Goal: Transaction & Acquisition: Purchase product/service

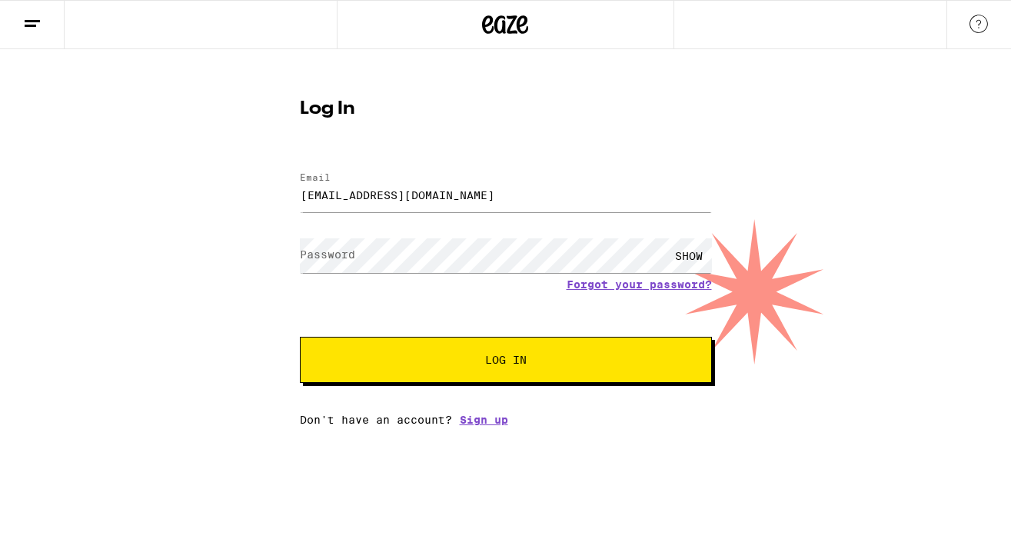
type input "[EMAIL_ADDRESS][DOMAIN_NAME]"
click at [505, 361] on button "Log In" at bounding box center [506, 360] width 412 height 46
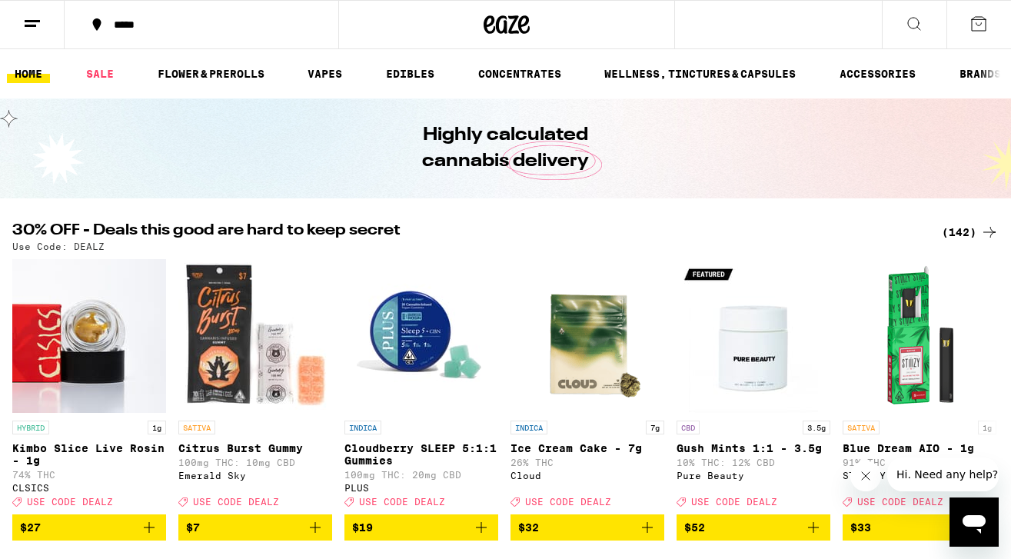
click at [115, 25] on div "*****" at bounding box center [210, 24] width 209 height 11
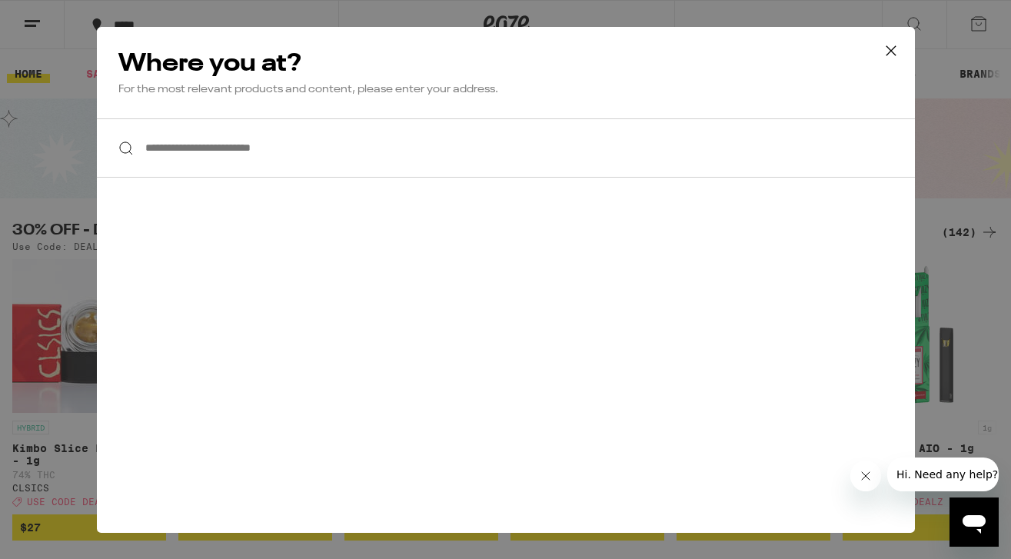
click at [228, 145] on input "**********" at bounding box center [506, 147] width 818 height 59
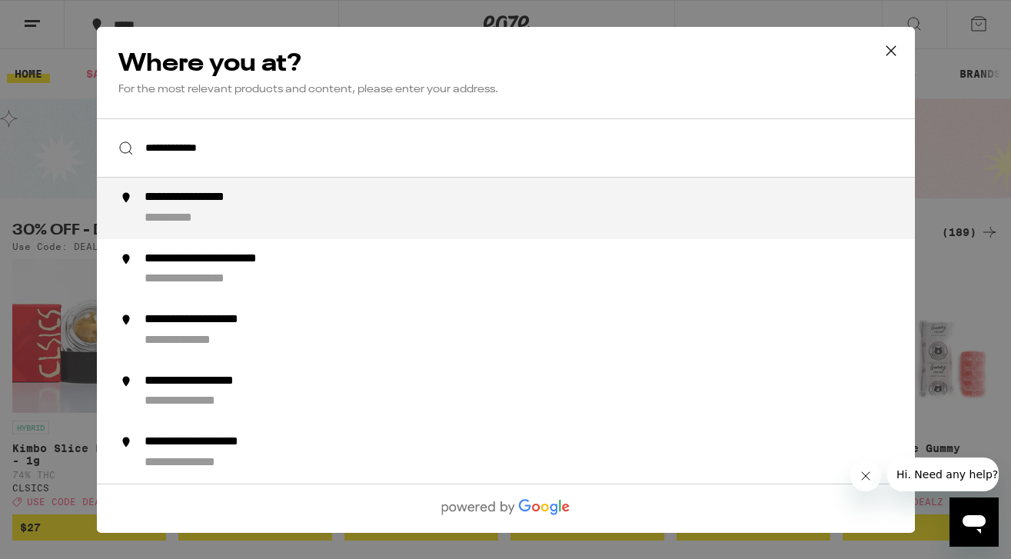
click at [185, 210] on div "**********" at bounding box center [536, 208] width 784 height 37
type input "**********"
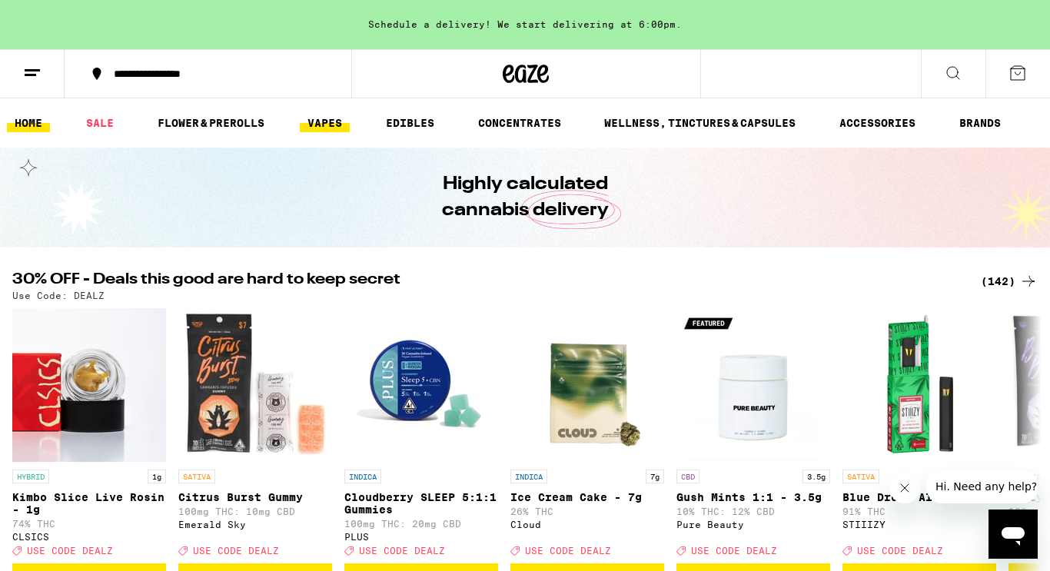
click at [338, 121] on link "VAPES" at bounding box center [325, 123] width 50 height 18
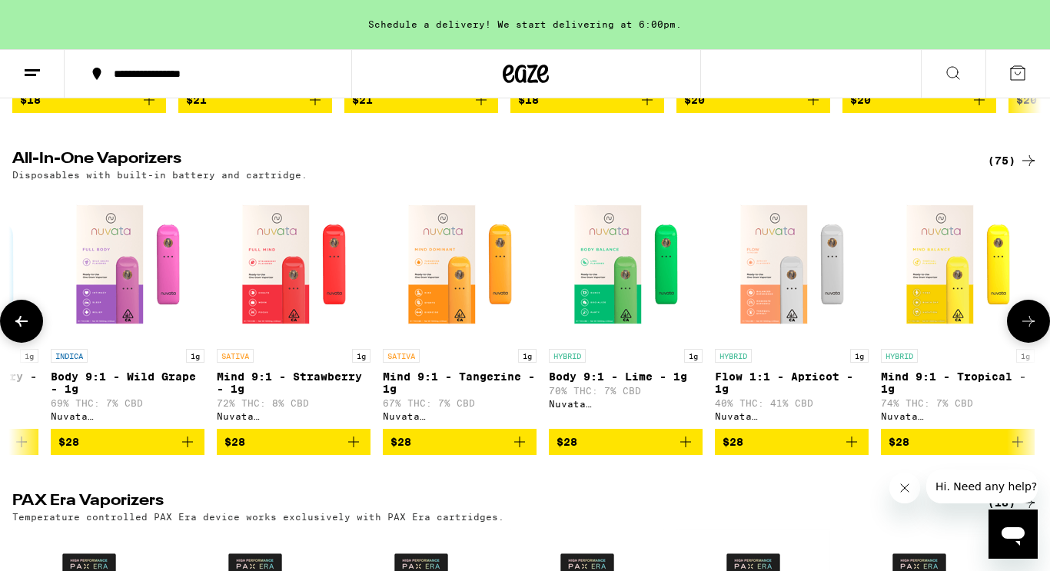
scroll to position [0, 331]
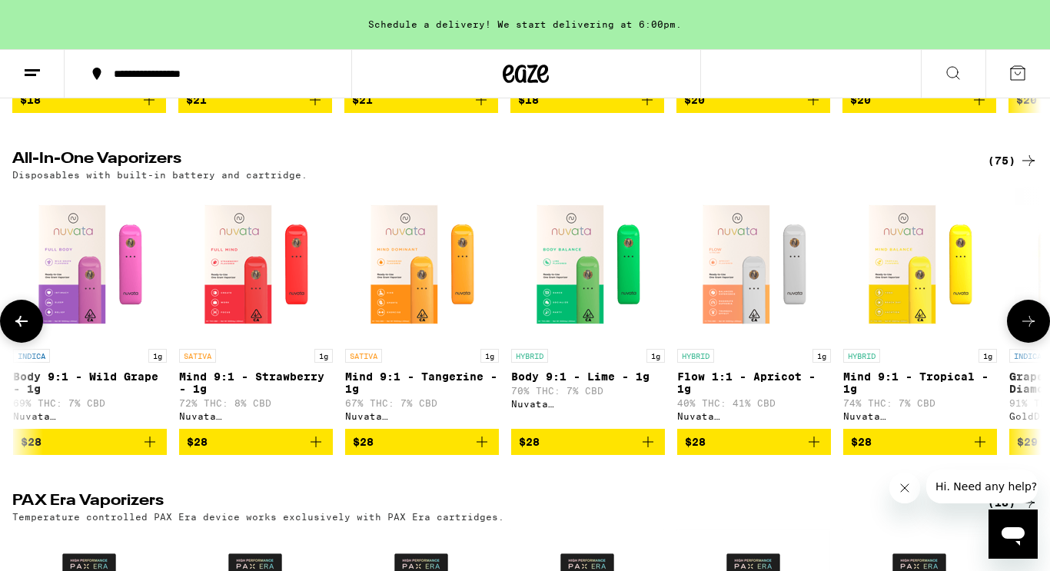
click at [236, 338] on img "Open page for Mind 9:1 - Strawberry - 1g from Nuvata (CA)" at bounding box center [256, 265] width 154 height 154
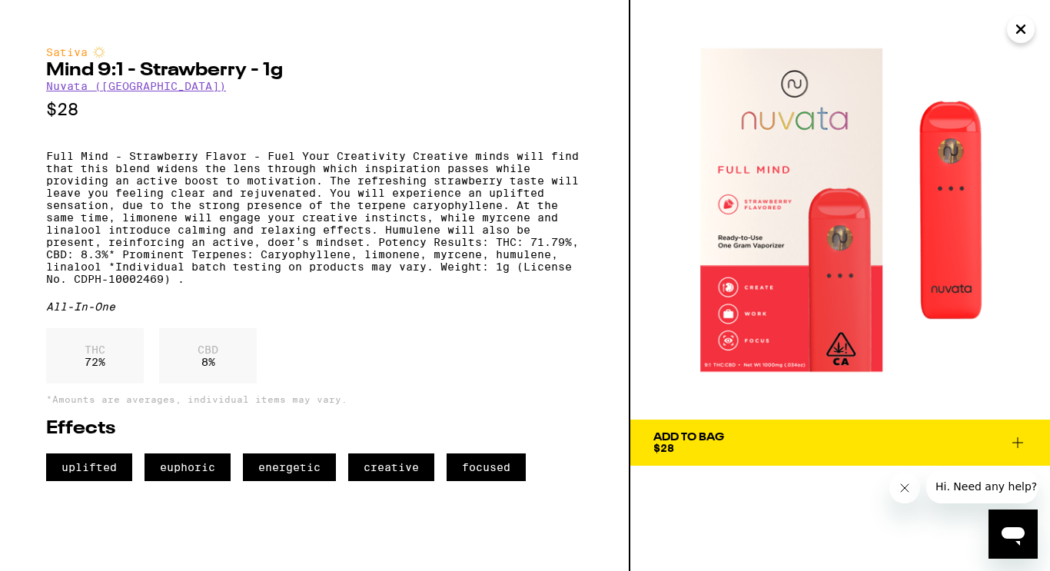
click at [1010, 32] on icon "Close" at bounding box center [1021, 29] width 18 height 23
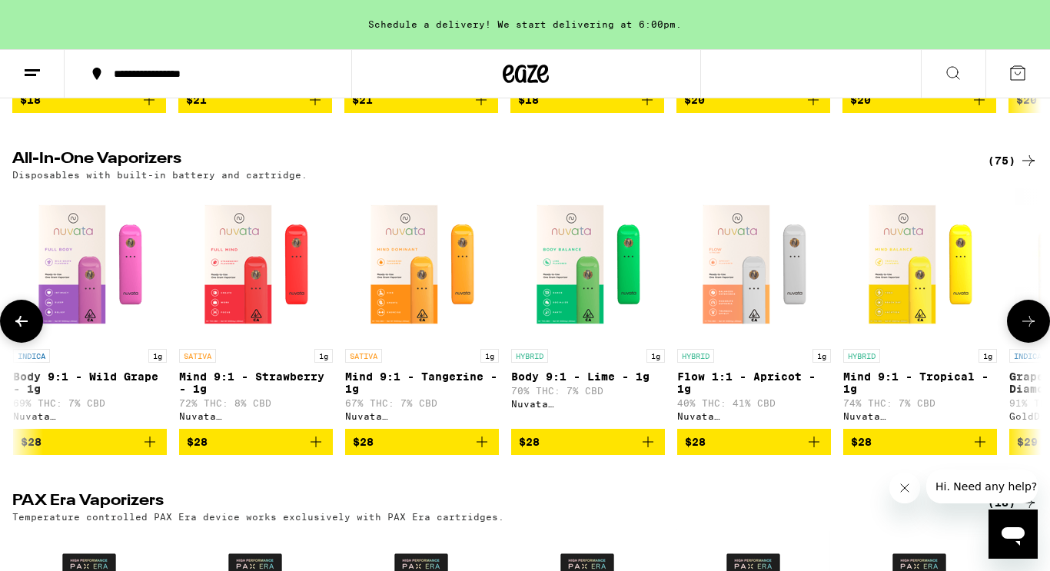
click at [565, 301] on img "Open page for Body 9:1 - Lime - 1g from Nuvata (CA)" at bounding box center [588, 265] width 154 height 154
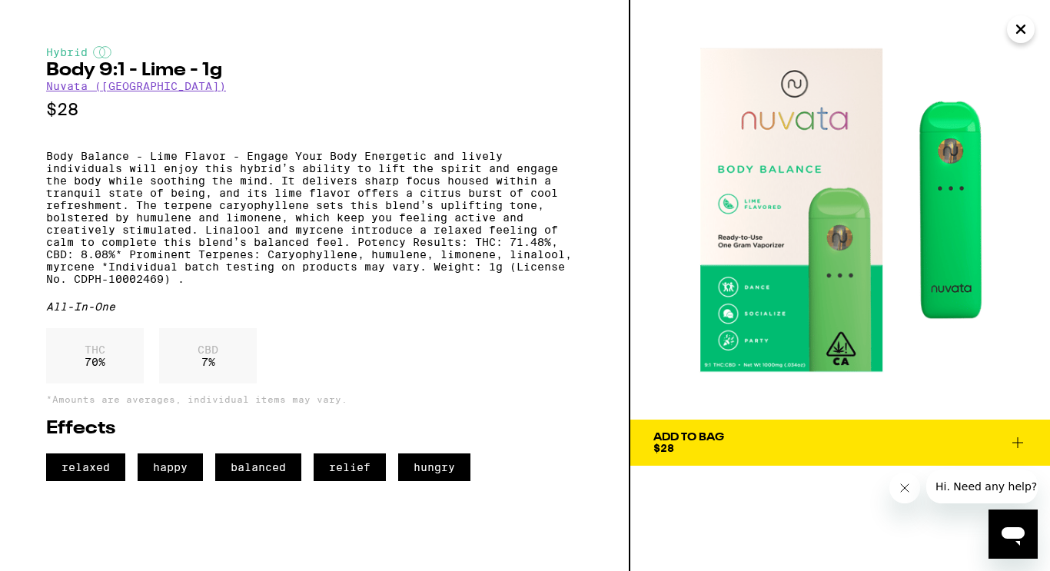
click at [1010, 35] on icon "Close" at bounding box center [1021, 29] width 18 height 23
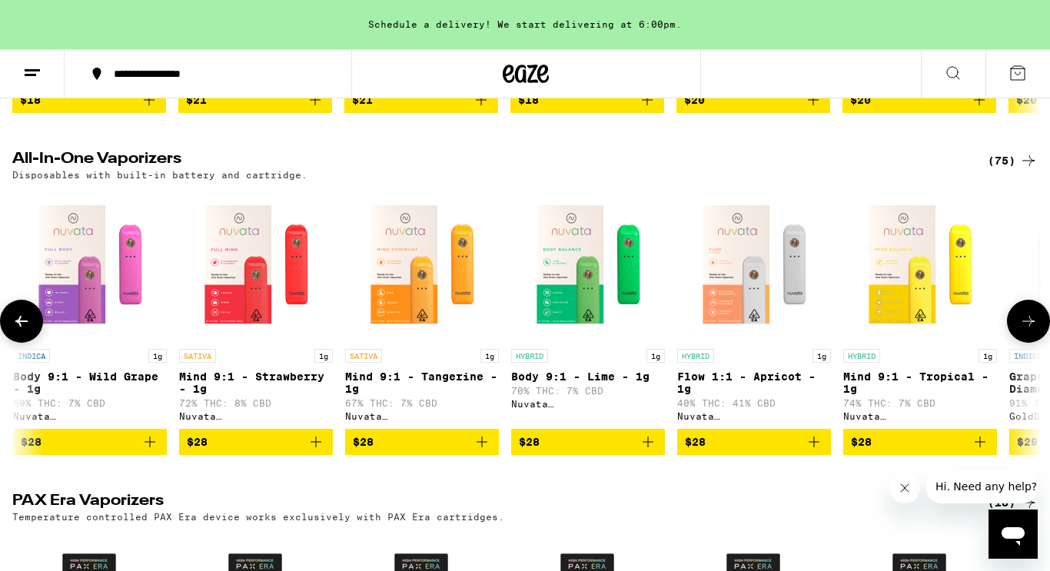
click at [378, 312] on img "Open page for Mind 9:1 - Tangerine - 1g from Nuvata (CA)" at bounding box center [422, 265] width 154 height 154
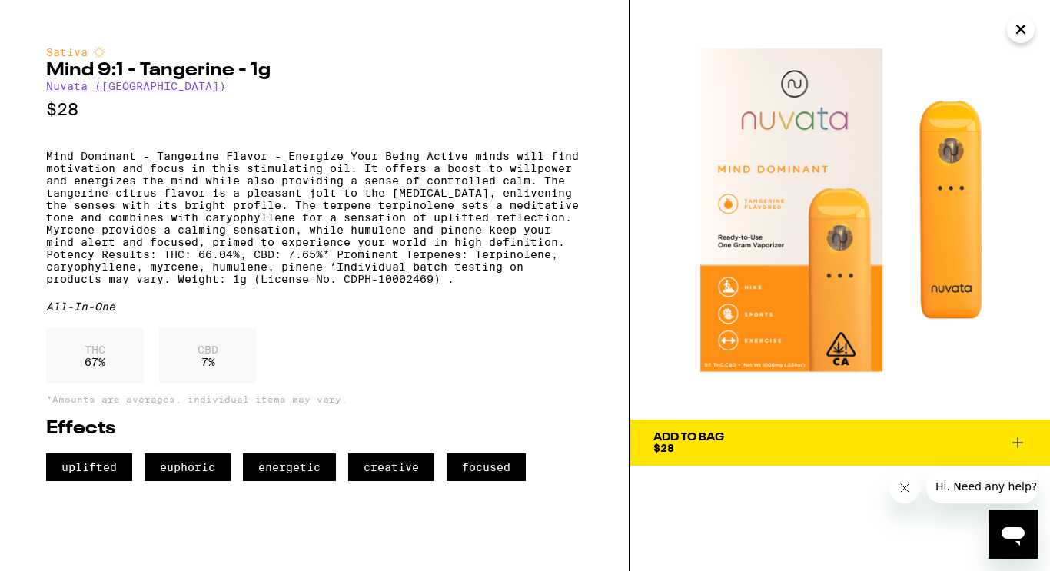
click at [1010, 31] on icon "Close" at bounding box center [1021, 29] width 18 height 23
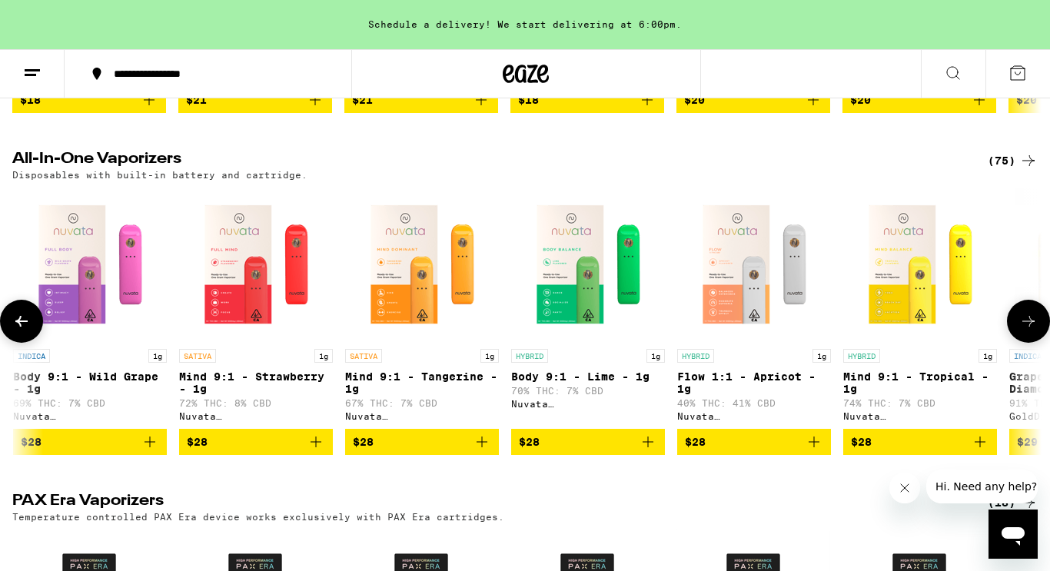
click at [316, 448] on icon "Add to bag" at bounding box center [316, 442] width 11 height 11
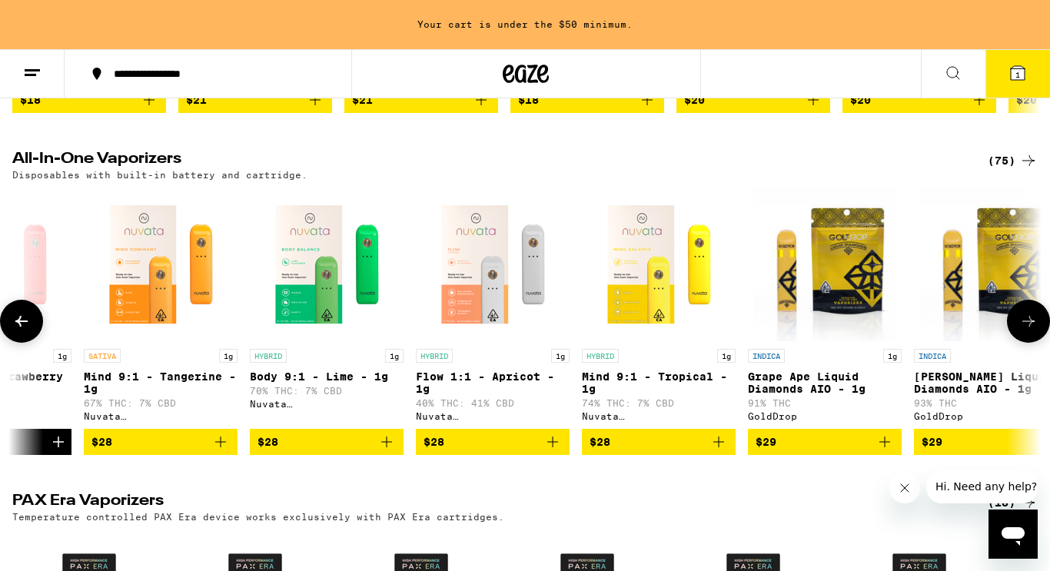
scroll to position [0, 619]
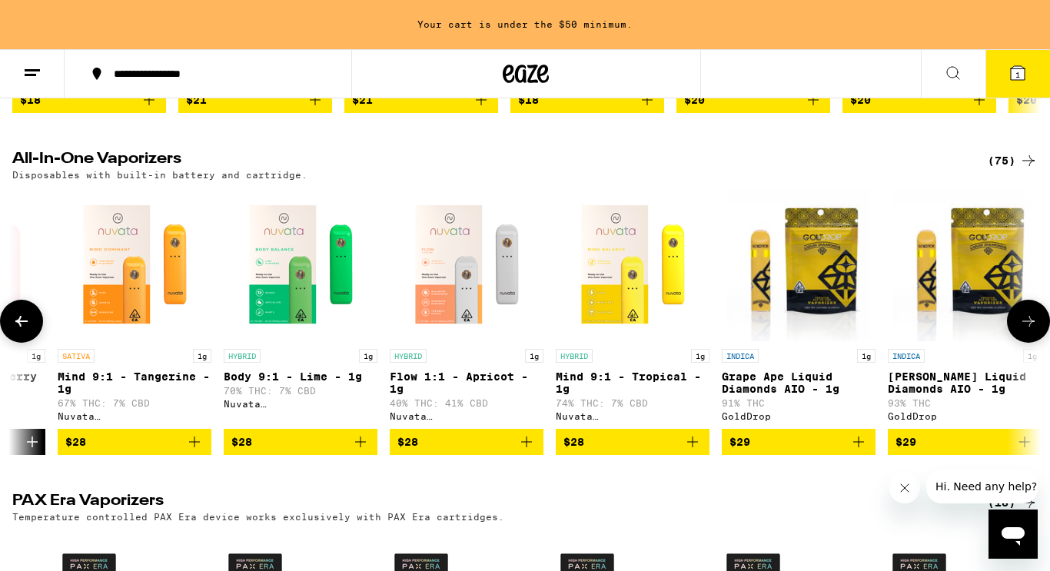
click at [444, 322] on img "Open page for Flow 1:1 - Apricot - 1g from Nuvata (CA)" at bounding box center [467, 265] width 154 height 154
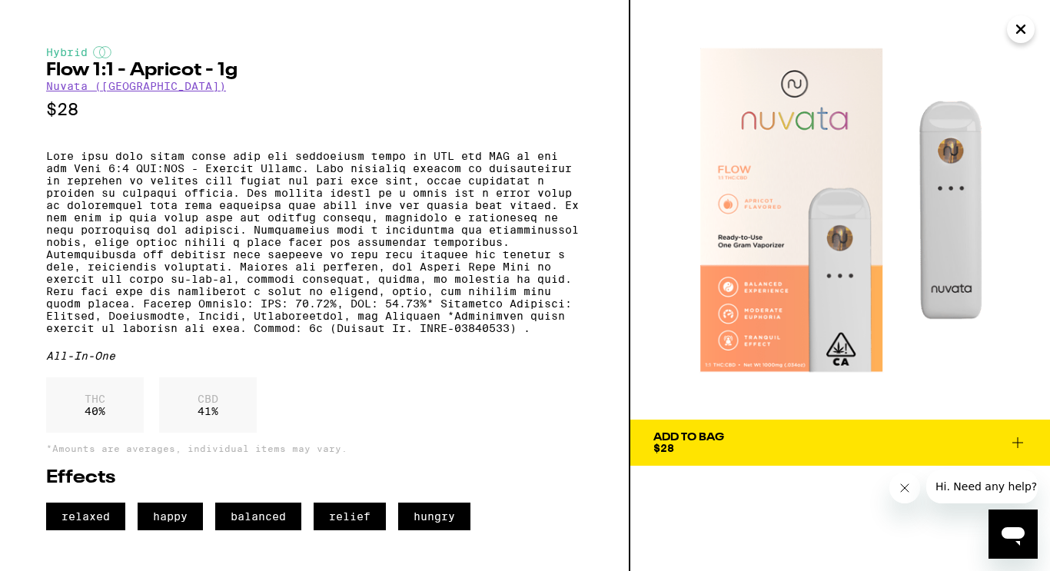
click at [1010, 438] on icon at bounding box center [1018, 443] width 18 height 18
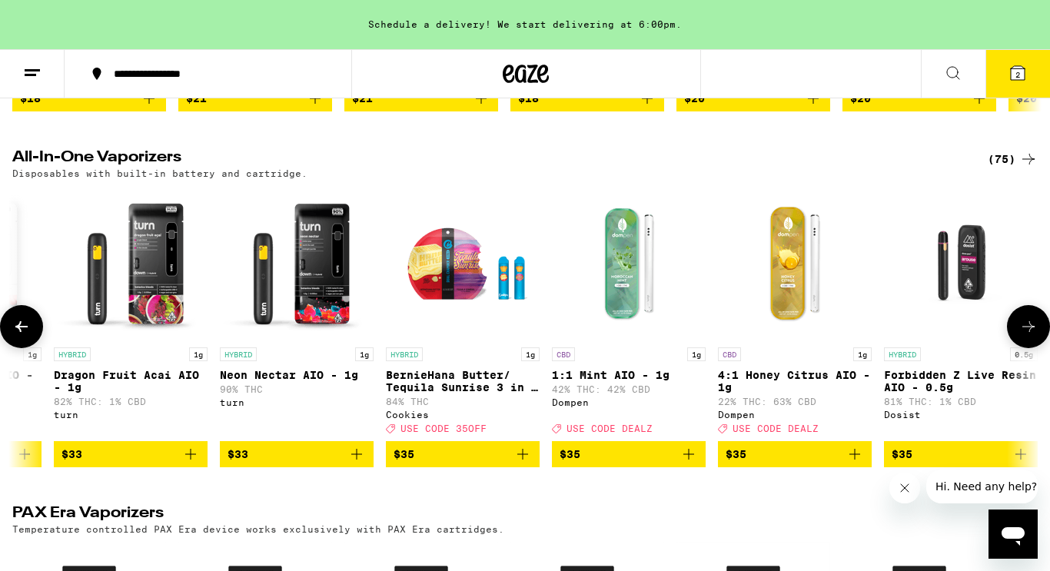
scroll to position [0, 7768]
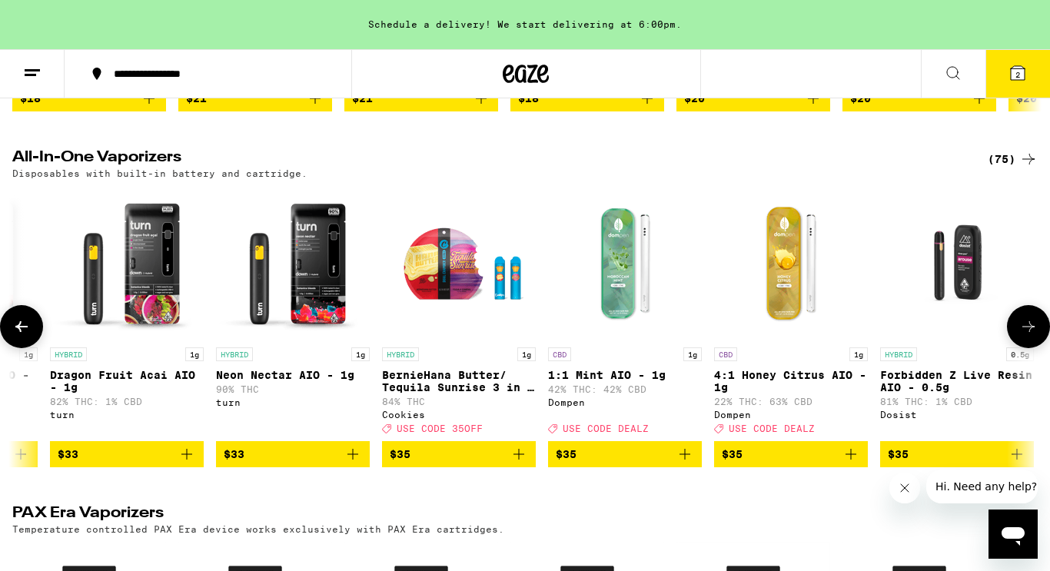
click at [611, 324] on img "Open page for 1:1 Mint AIO - 1g from Dompen" at bounding box center [625, 263] width 154 height 154
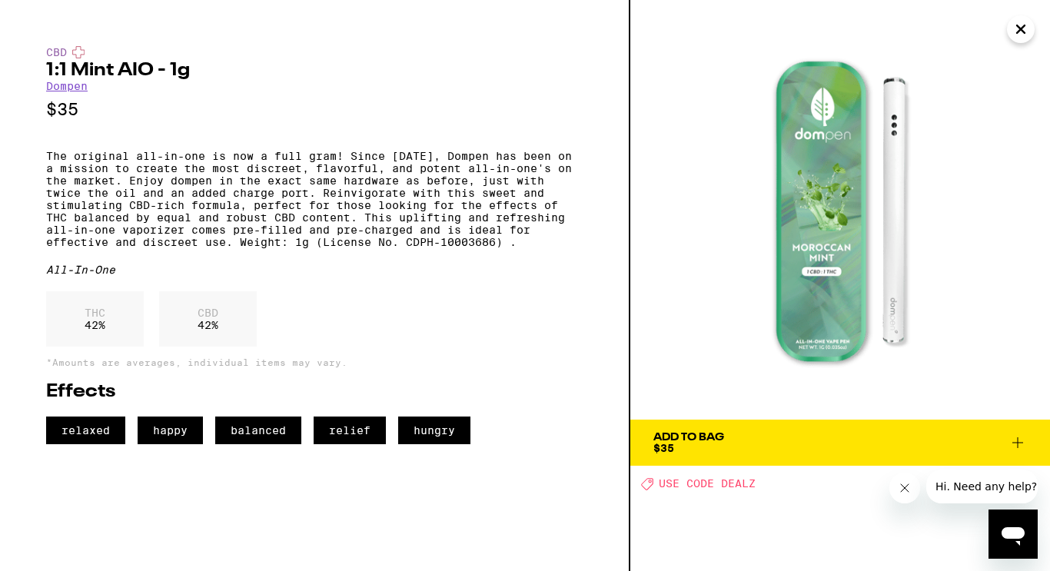
click at [1010, 26] on icon "Close" at bounding box center [1021, 29] width 18 height 23
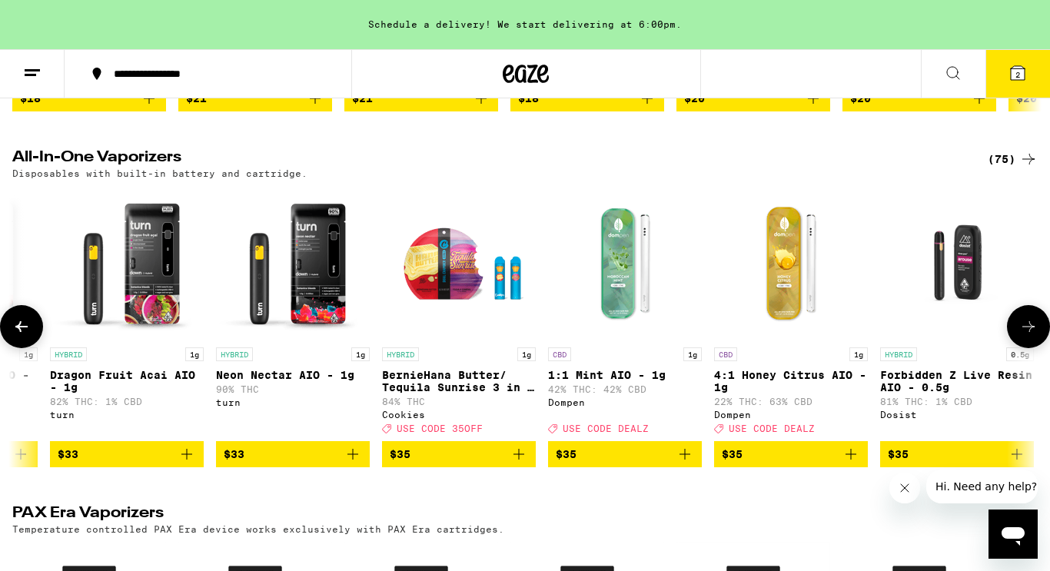
click at [799, 291] on img "Open page for 4:1 Honey Citrus AIO - 1g from Dompen" at bounding box center [791, 263] width 154 height 154
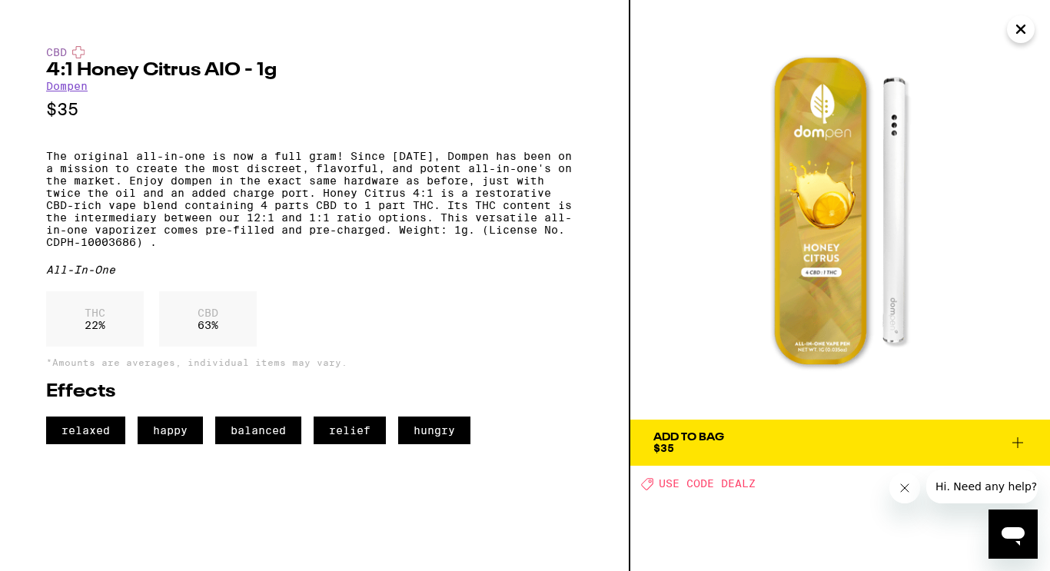
click at [1010, 440] on icon at bounding box center [1018, 443] width 18 height 18
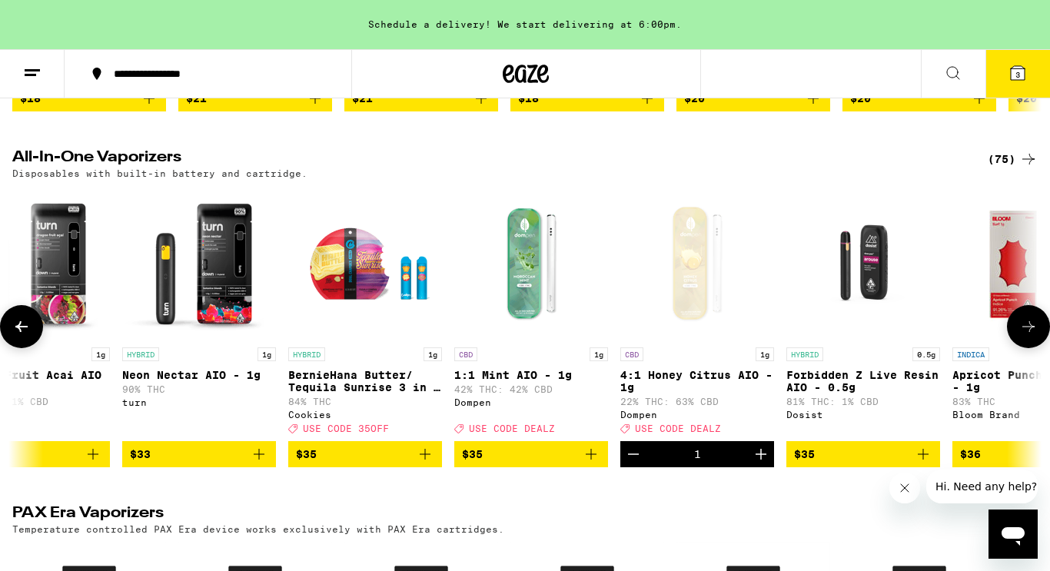
scroll to position [0, 7864]
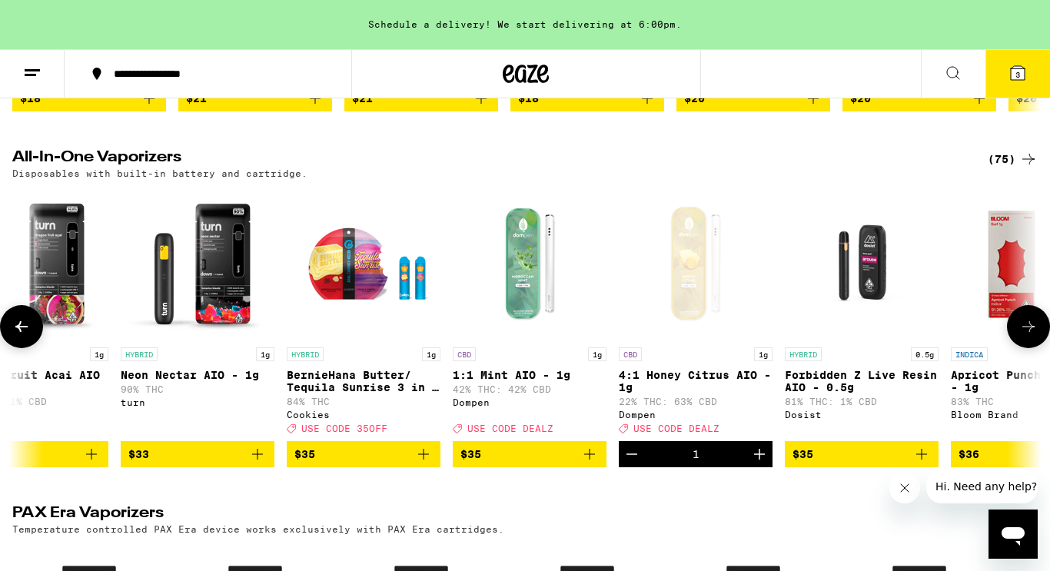
click at [523, 361] on div "CBD 1g" at bounding box center [530, 355] width 154 height 14
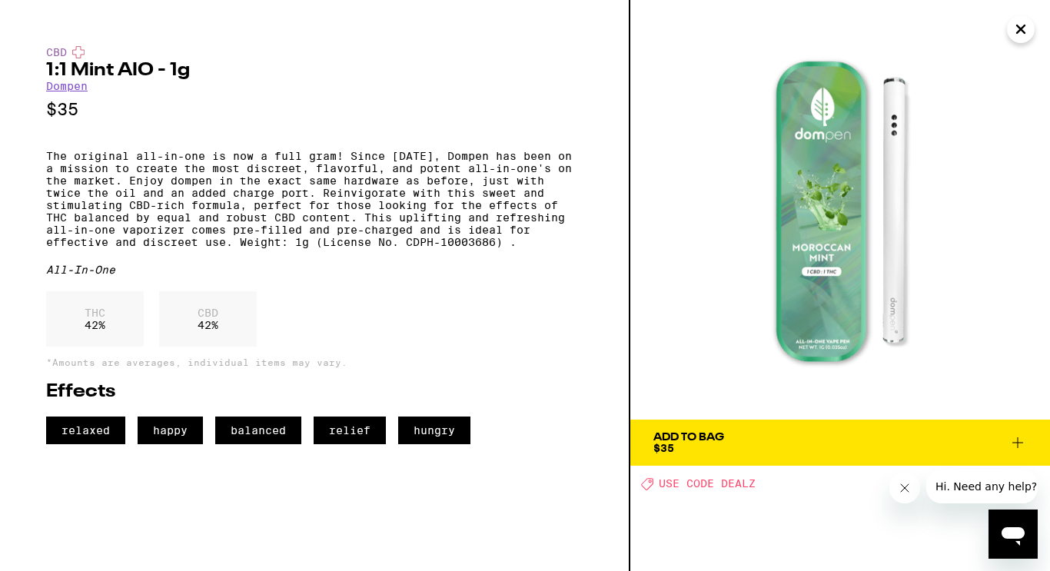
click at [1010, 434] on icon at bounding box center [1018, 443] width 18 height 18
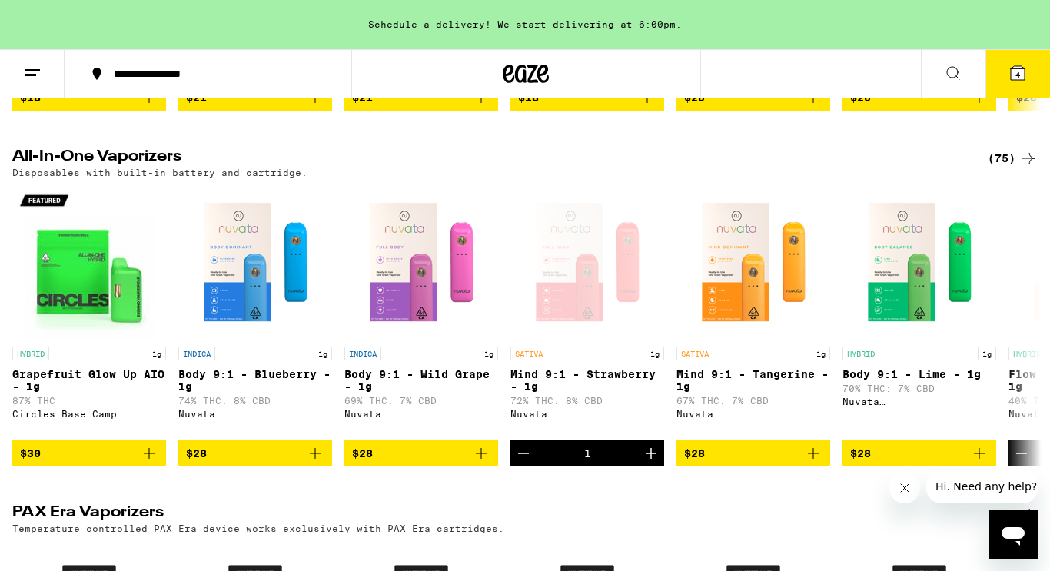
click at [1010, 82] on button "4" at bounding box center [1018, 74] width 65 height 48
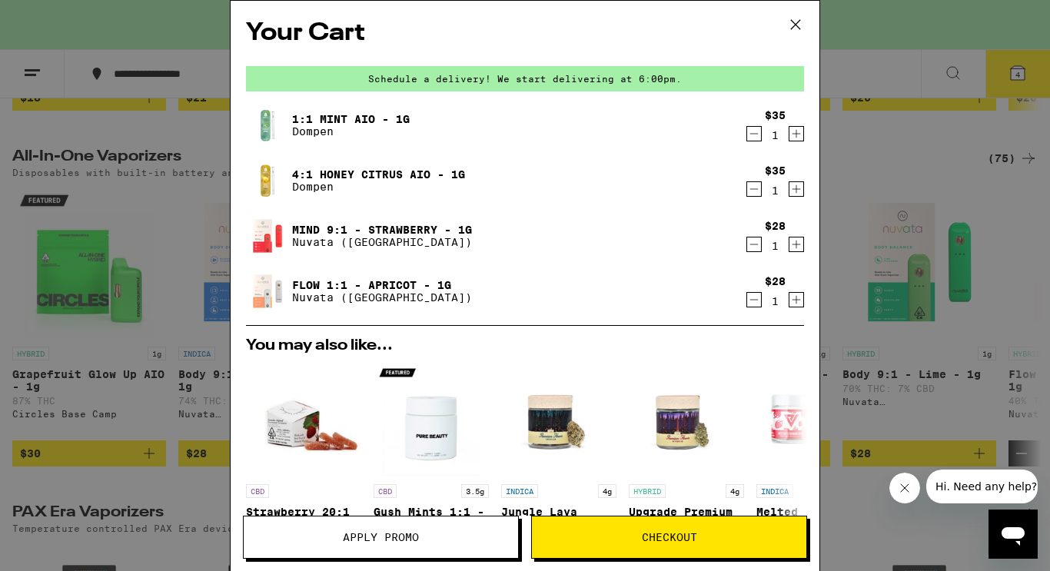
click at [760, 304] on icon "Decrement" at bounding box center [754, 300] width 14 height 18
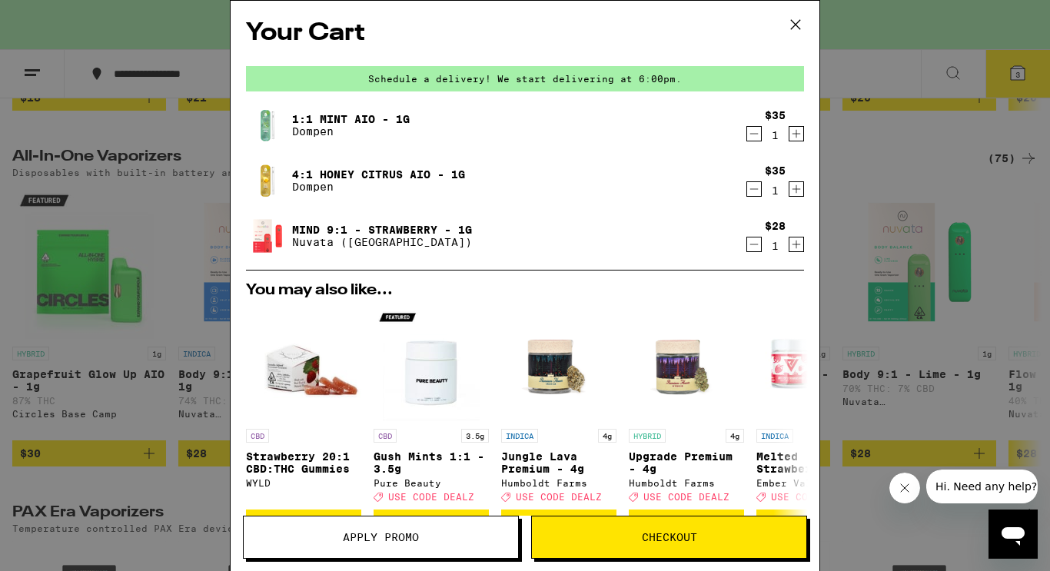
click at [758, 134] on icon "Decrement" at bounding box center [754, 134] width 14 height 18
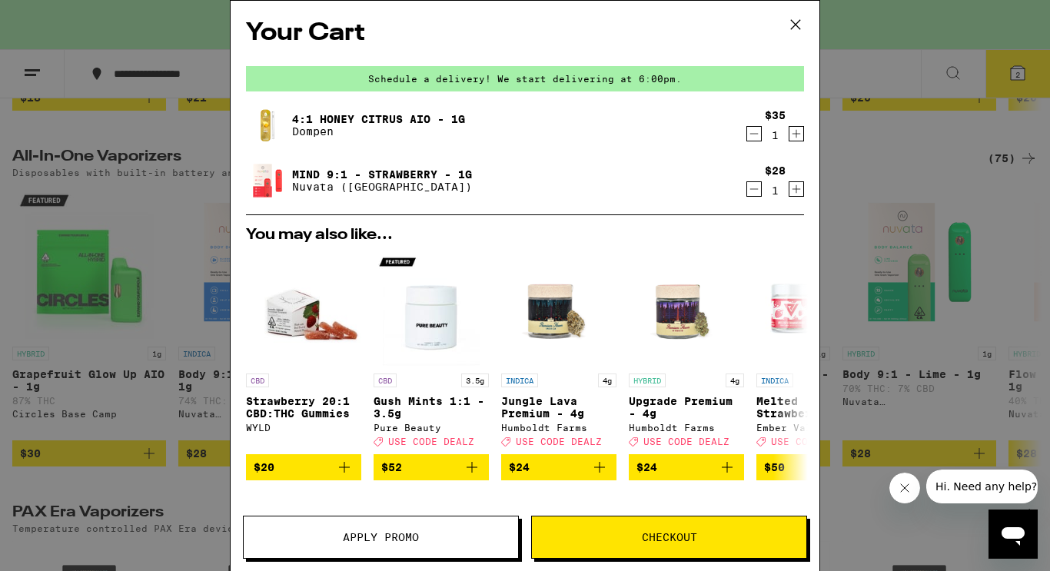
click at [640, 546] on button "Checkout" at bounding box center [669, 537] width 276 height 43
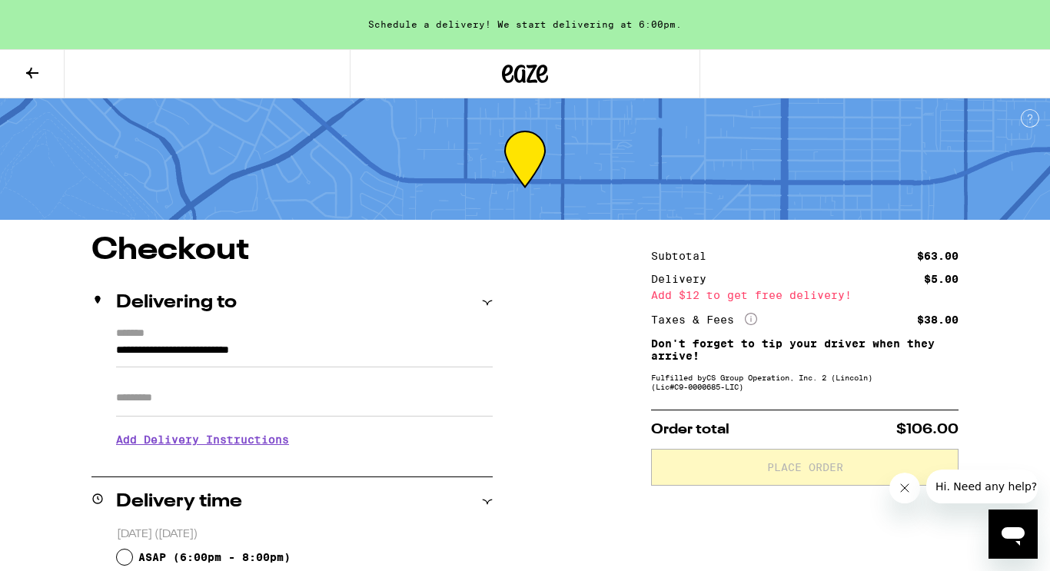
scroll to position [165, 0]
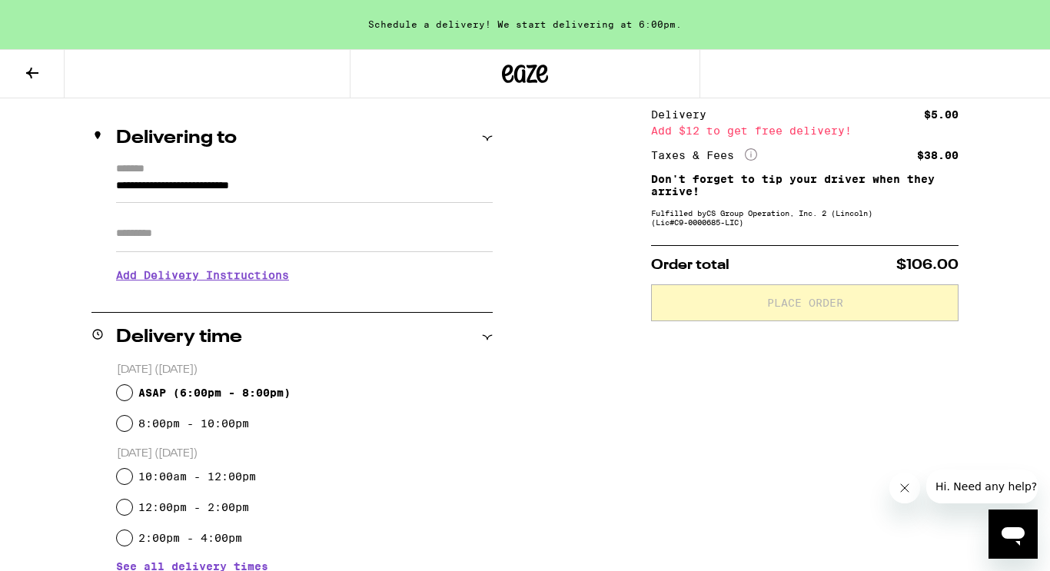
click at [128, 394] on input "ASAP ( 6:00pm - 8:00pm )" at bounding box center [124, 392] width 15 height 15
radio input "true"
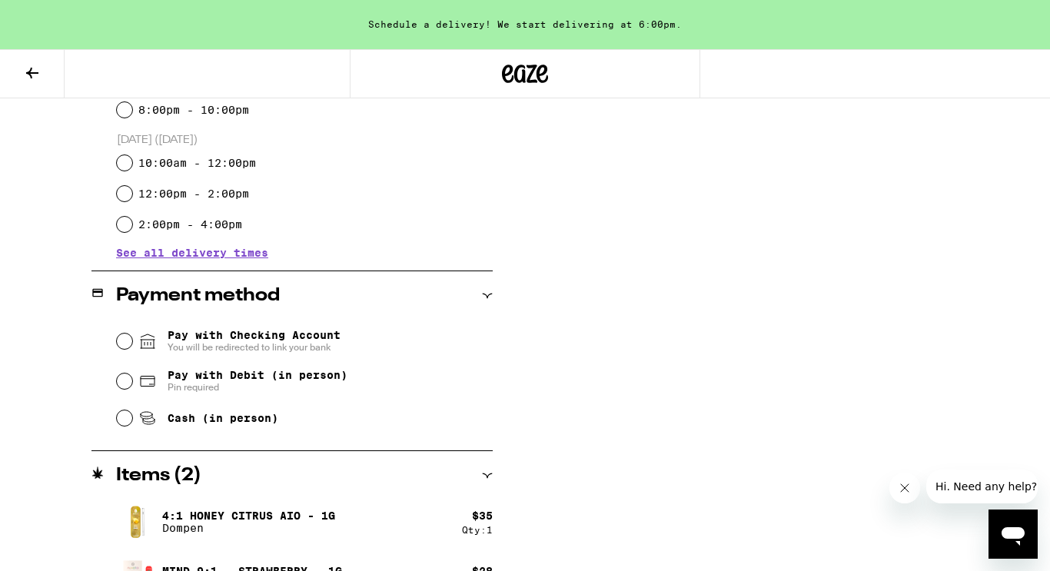
scroll to position [499, 0]
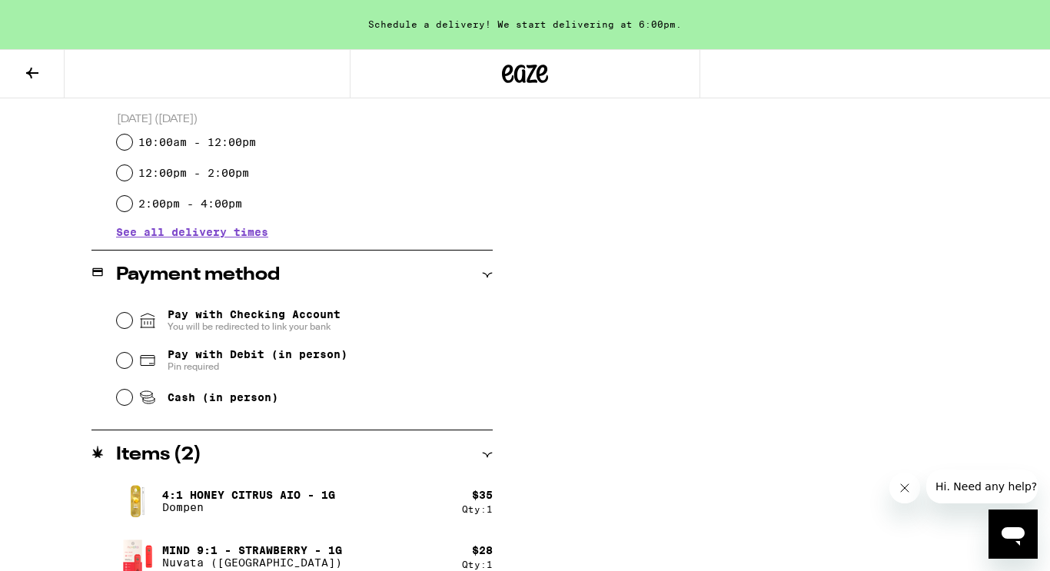
click at [123, 361] on input "Pay with Debit (in person) Pin required" at bounding box center [124, 360] width 15 height 15
radio input "true"
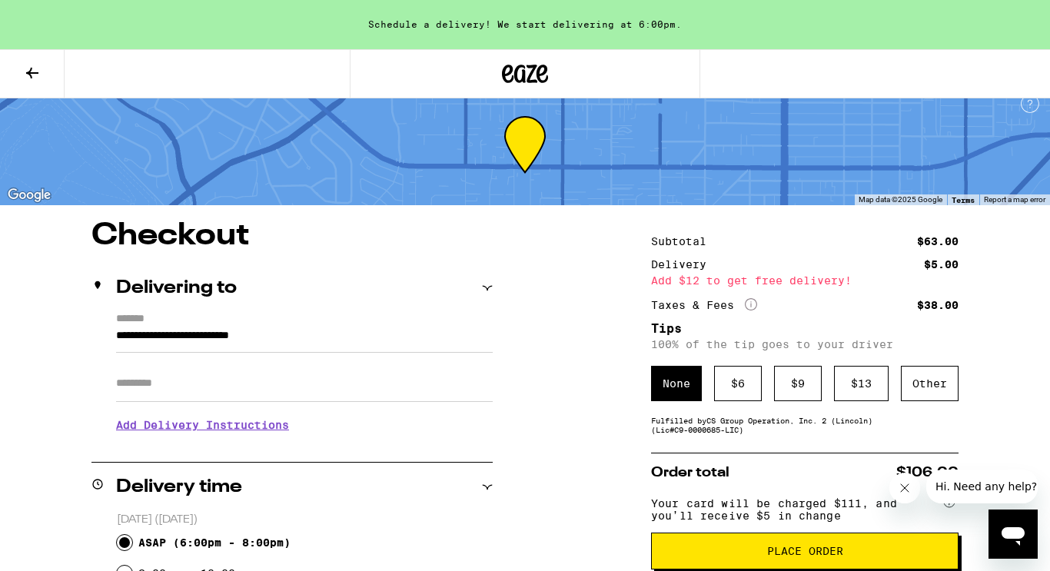
scroll to position [22, 0]
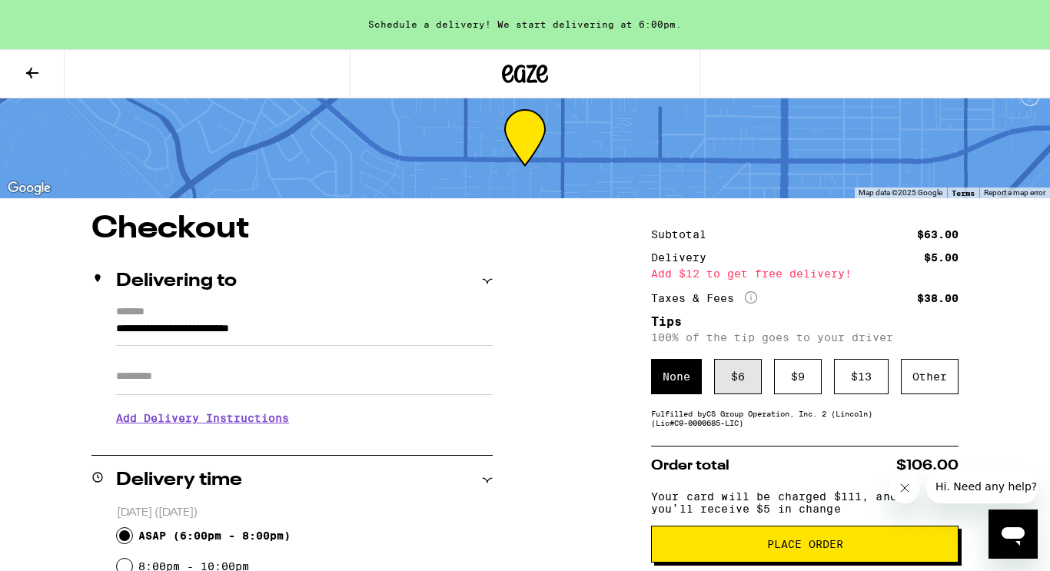
click at [735, 381] on div "$ 6" at bounding box center [738, 376] width 48 height 35
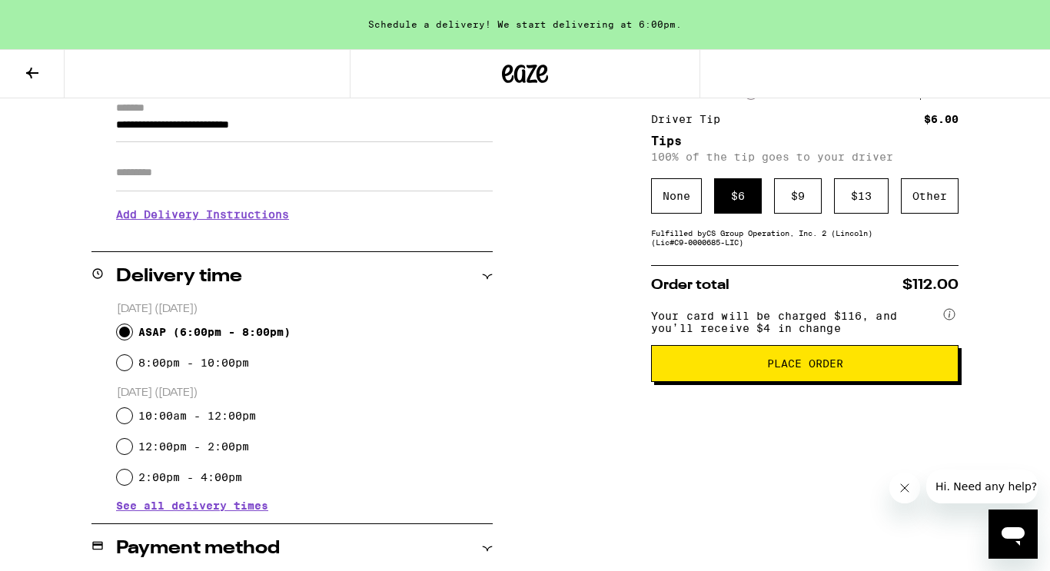
scroll to position [226, 0]
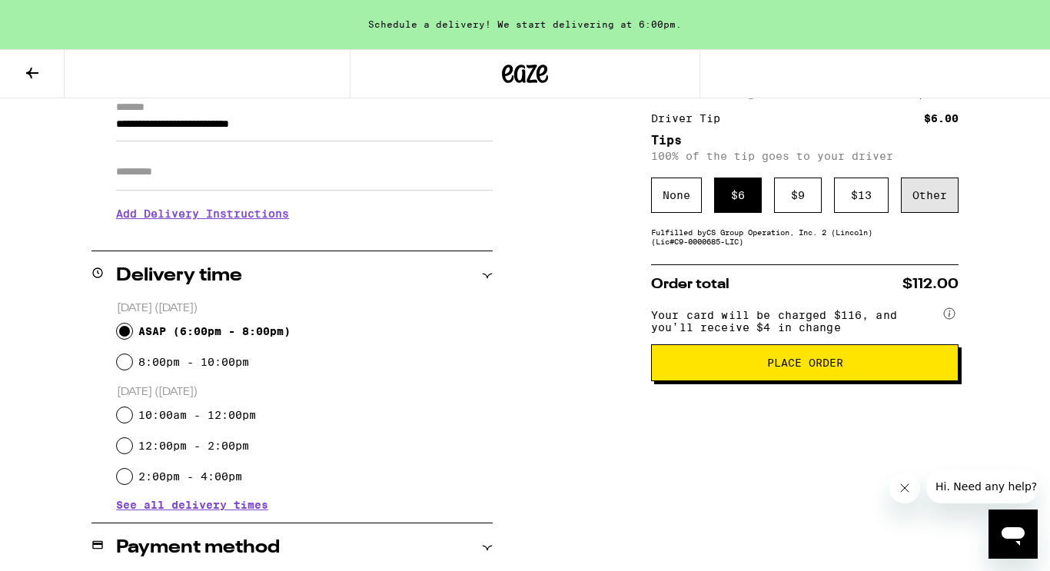
click at [947, 201] on div "Other" at bounding box center [930, 195] width 58 height 35
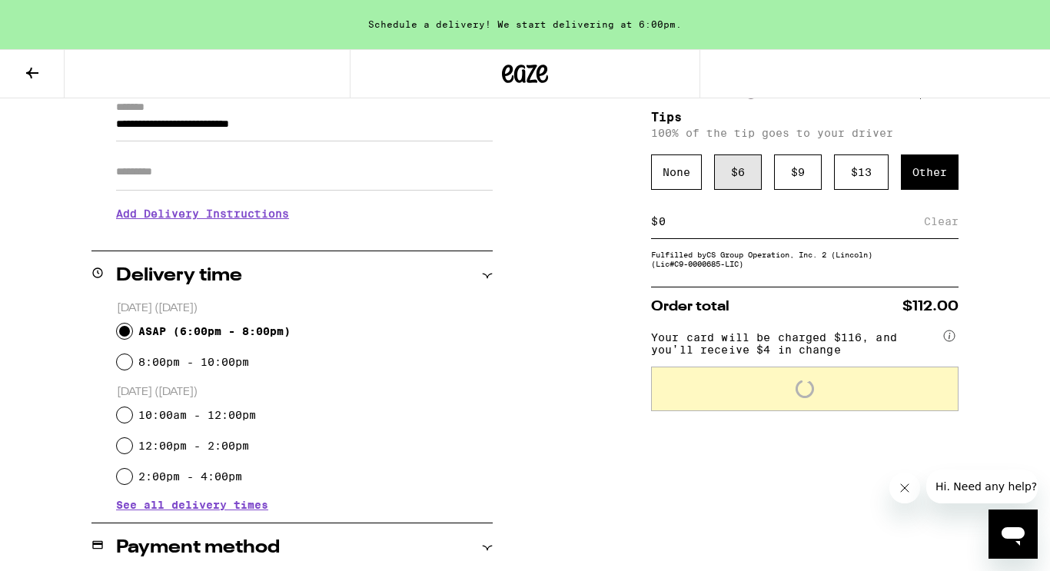
click at [737, 178] on div "$ 6" at bounding box center [738, 172] width 48 height 35
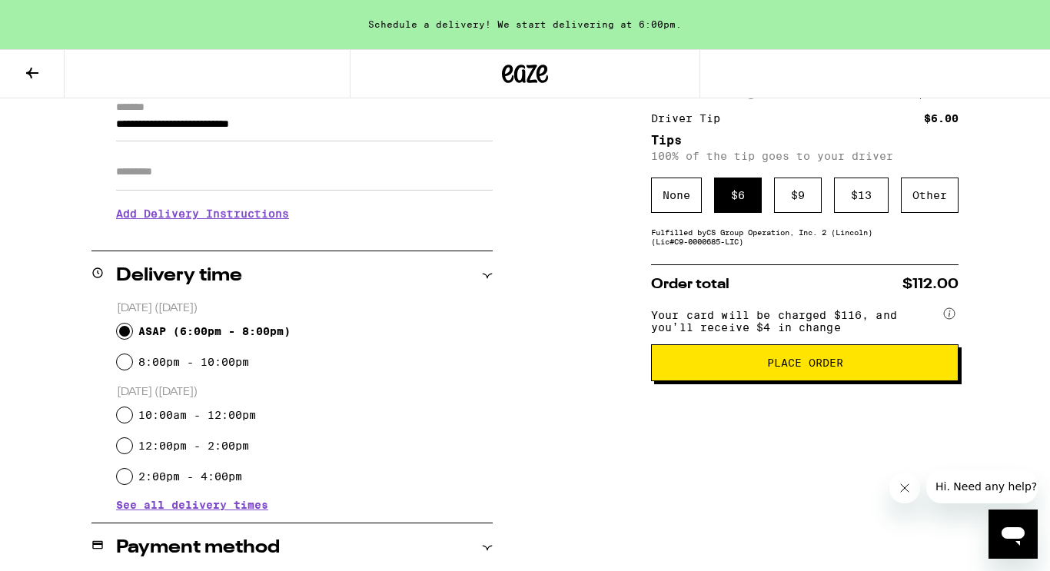
click at [790, 368] on span "Place Order" at bounding box center [805, 363] width 76 height 11
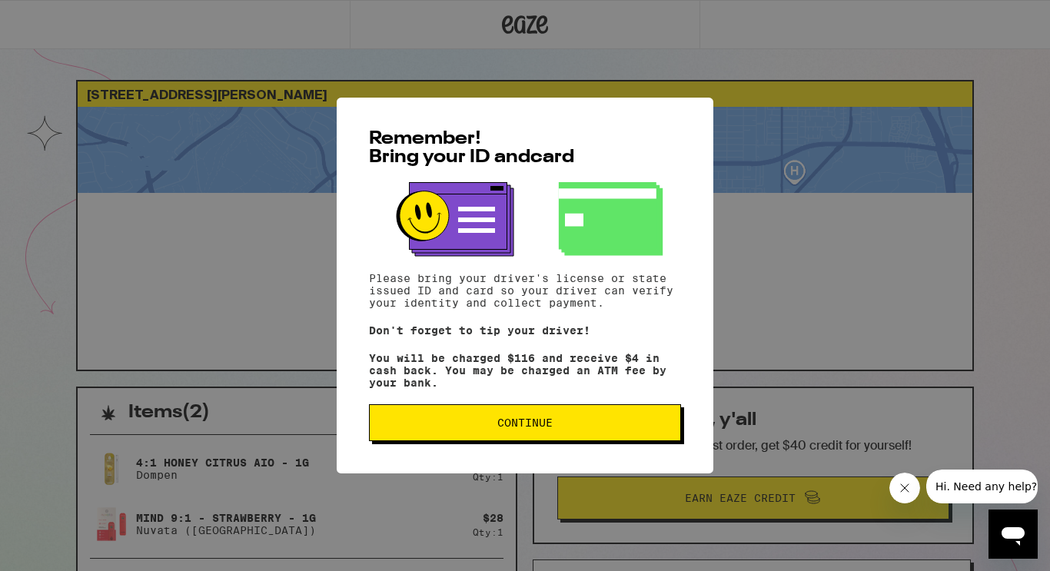
click at [495, 428] on span "Continue" at bounding box center [525, 423] width 286 height 11
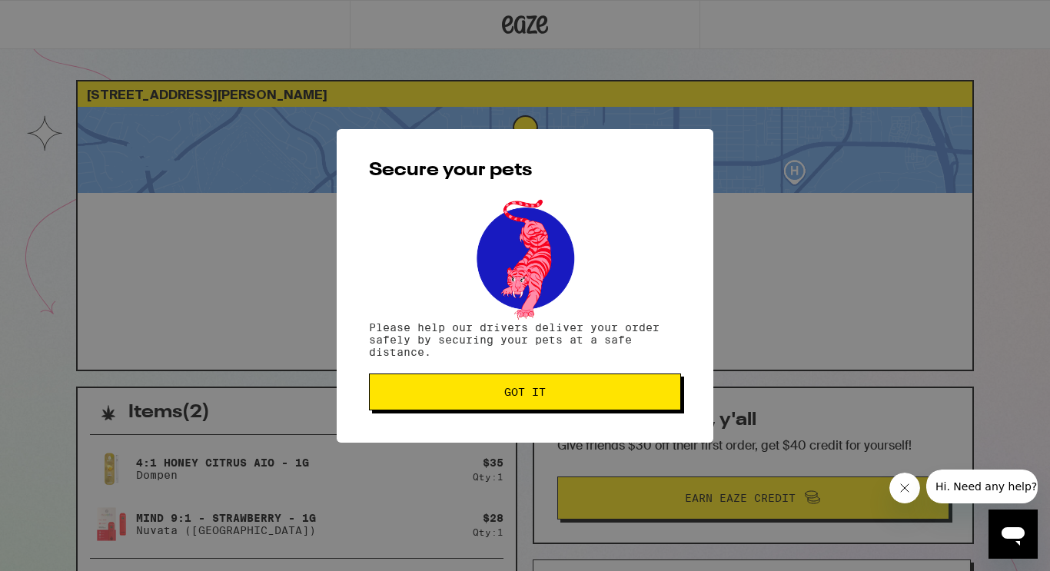
click at [516, 405] on button "Got it" at bounding box center [525, 392] width 312 height 37
